Goal: Check status

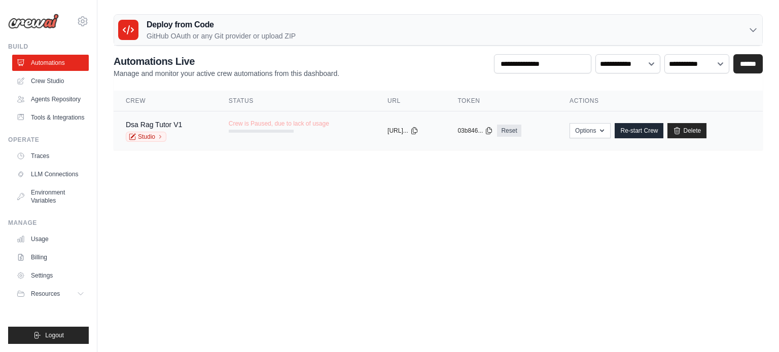
click at [336, 132] on td "Crew is Paused, due to lack of usage" at bounding box center [295, 126] width 159 height 29
